Goal: Transaction & Acquisition: Purchase product/service

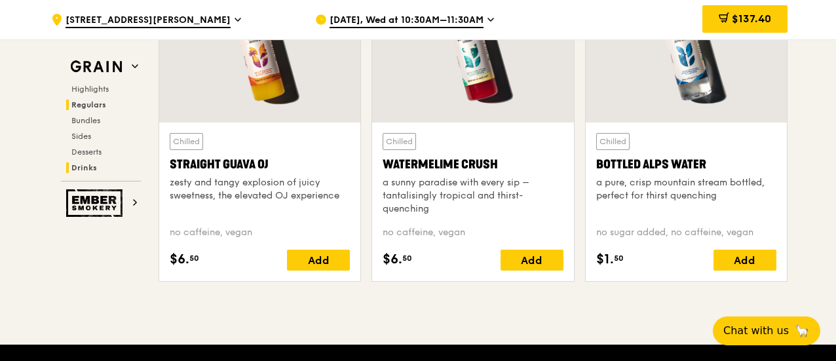
click at [85, 107] on span "Regulars" at bounding box center [88, 104] width 35 height 9
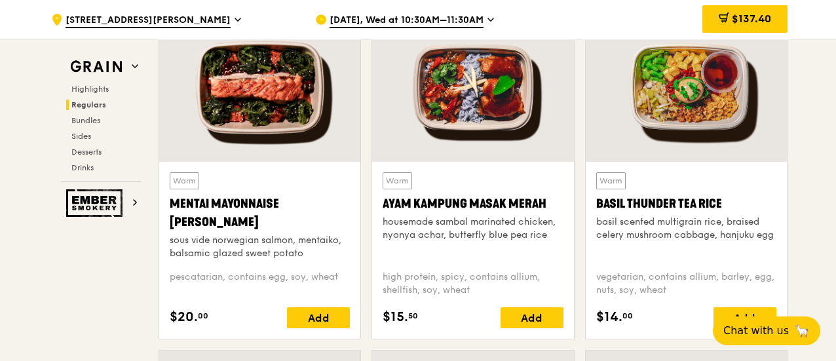
scroll to position [1241, 0]
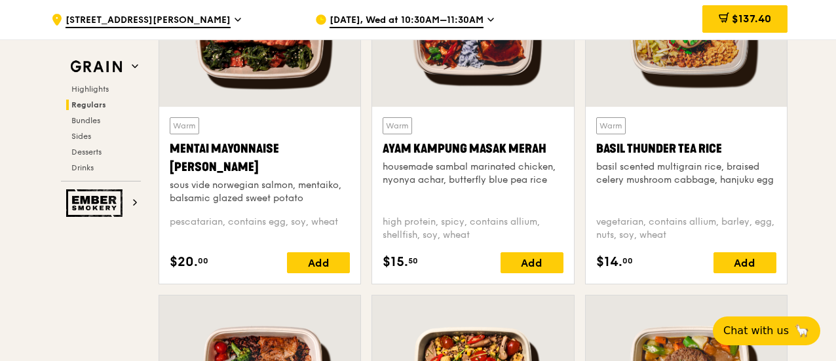
click at [238, 145] on div "Mentai Mayonnaise [PERSON_NAME]" at bounding box center [260, 158] width 180 height 37
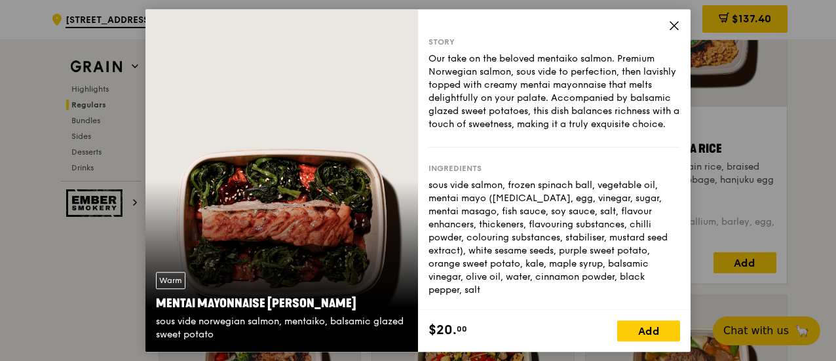
click at [675, 22] on icon at bounding box center [674, 26] width 12 height 12
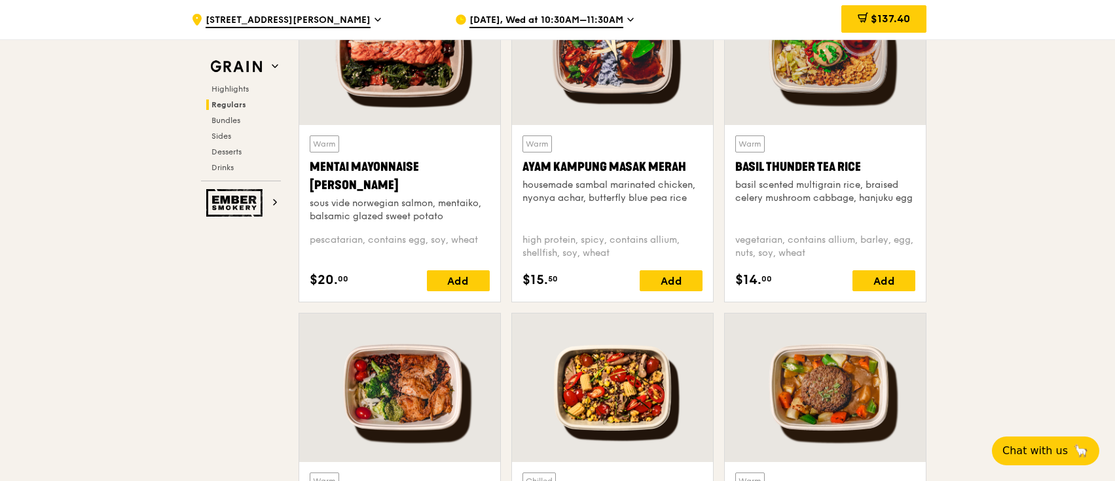
scroll to position [1109, 0]
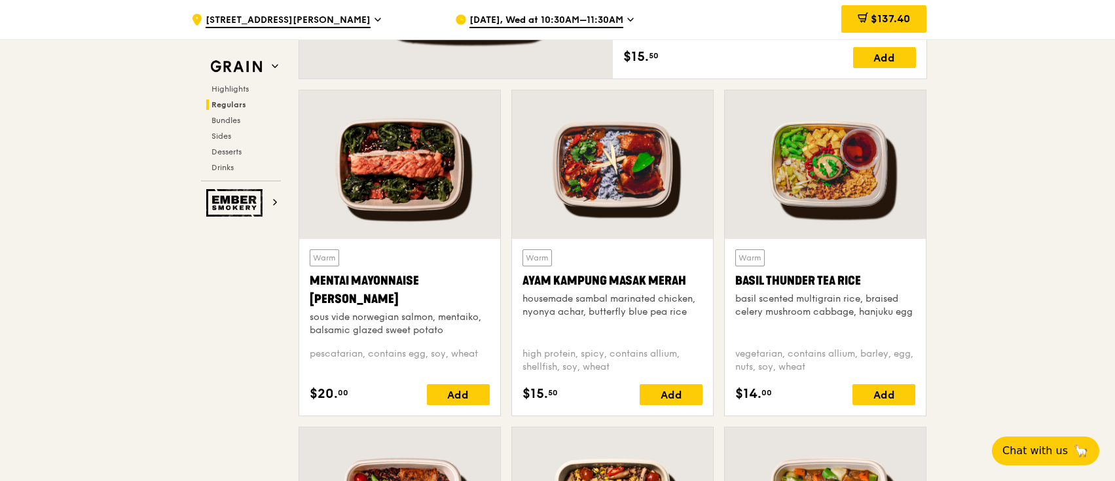
click at [828, 280] on div "Basil Thunder Tea Rice" at bounding box center [826, 281] width 180 height 18
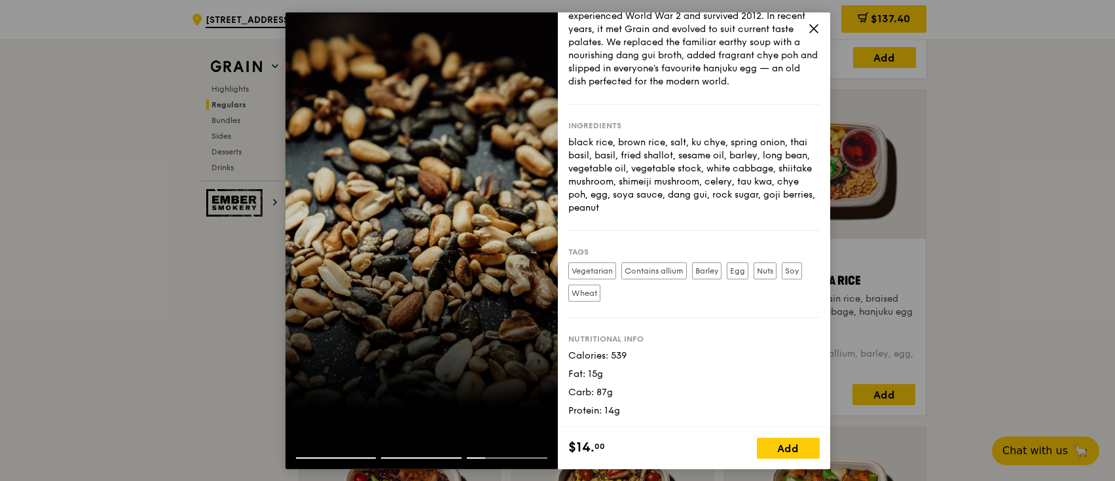
scroll to position [0, 0]
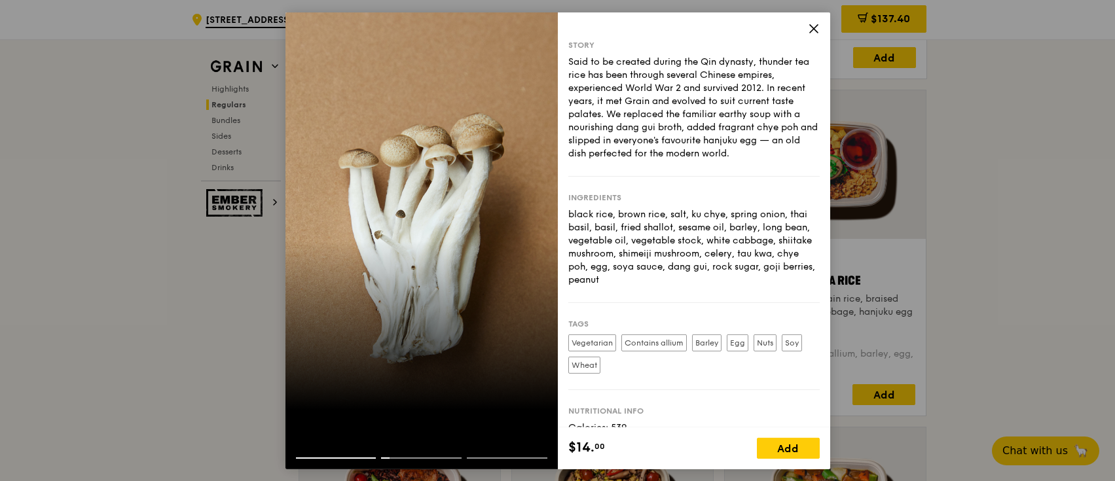
click at [810, 24] on icon at bounding box center [814, 28] width 12 height 12
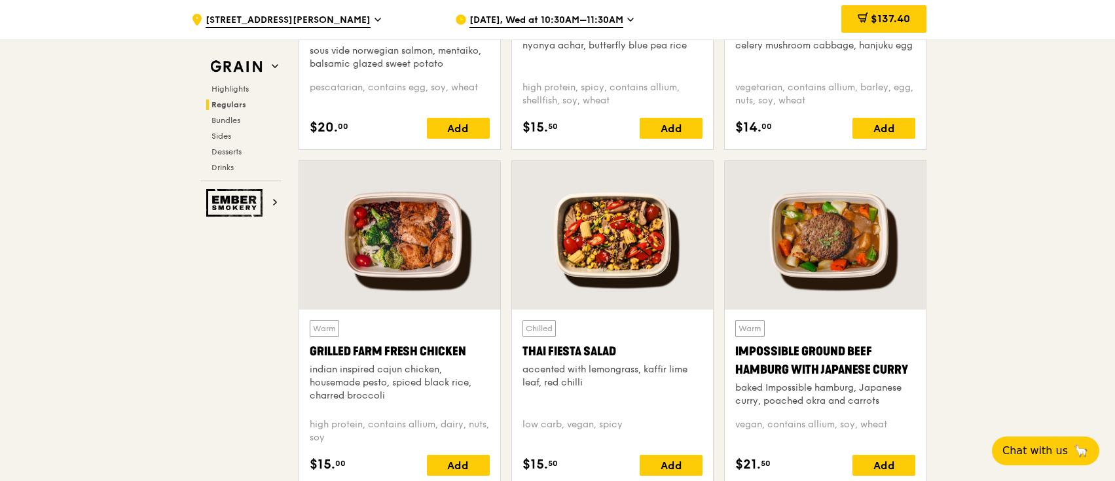
scroll to position [1459, 0]
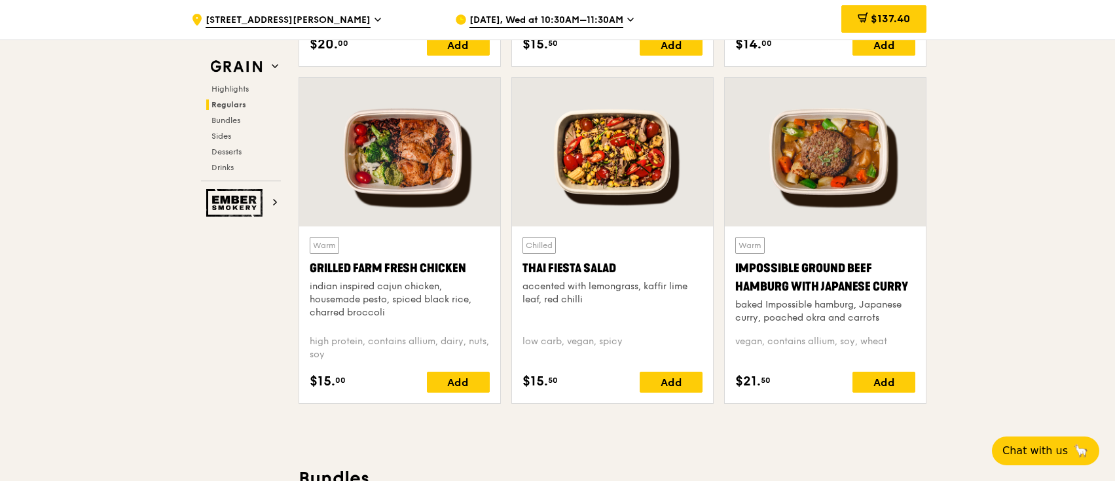
click at [817, 267] on div "Impossible Ground Beef Hamburg with Japanese Curry" at bounding box center [826, 277] width 180 height 37
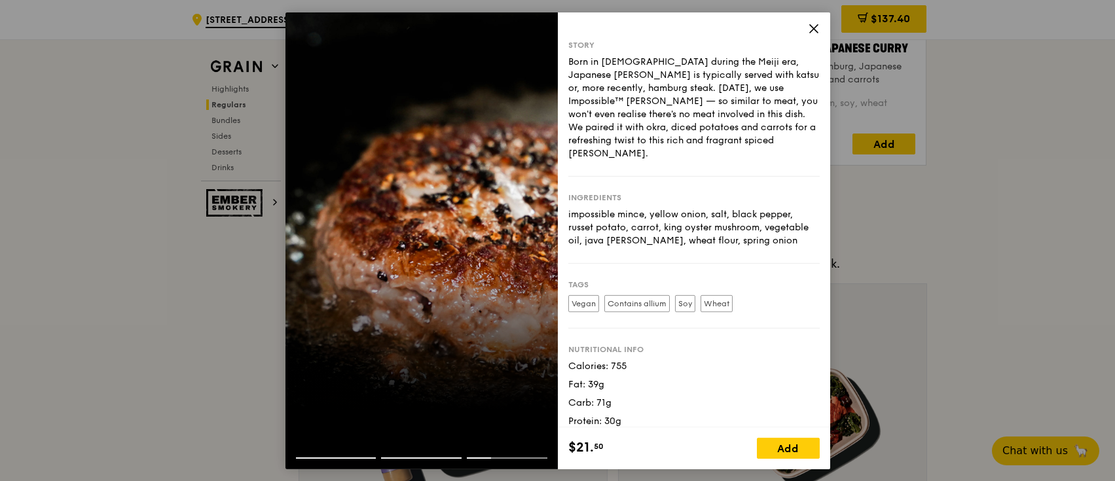
scroll to position [1721, 0]
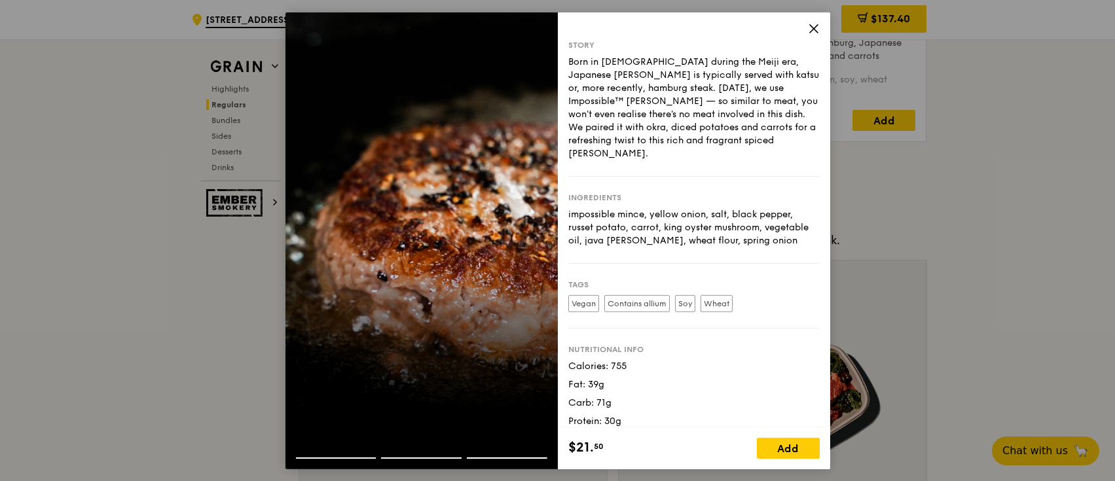
click at [811, 25] on icon at bounding box center [814, 28] width 8 height 8
